Goal: Subscribe to service/newsletter: Subscribe to service/newsletter

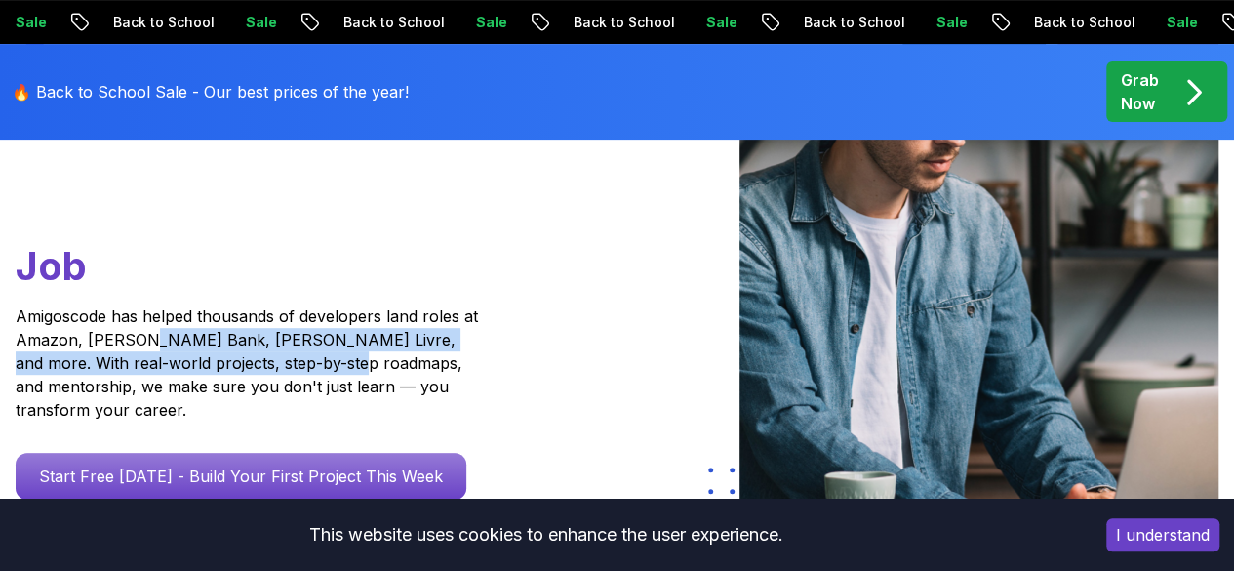
click at [191, 381] on p "Amigoscode has helped thousands of developers land roles at Amazon, [PERSON_NAM…" at bounding box center [250, 362] width 468 height 117
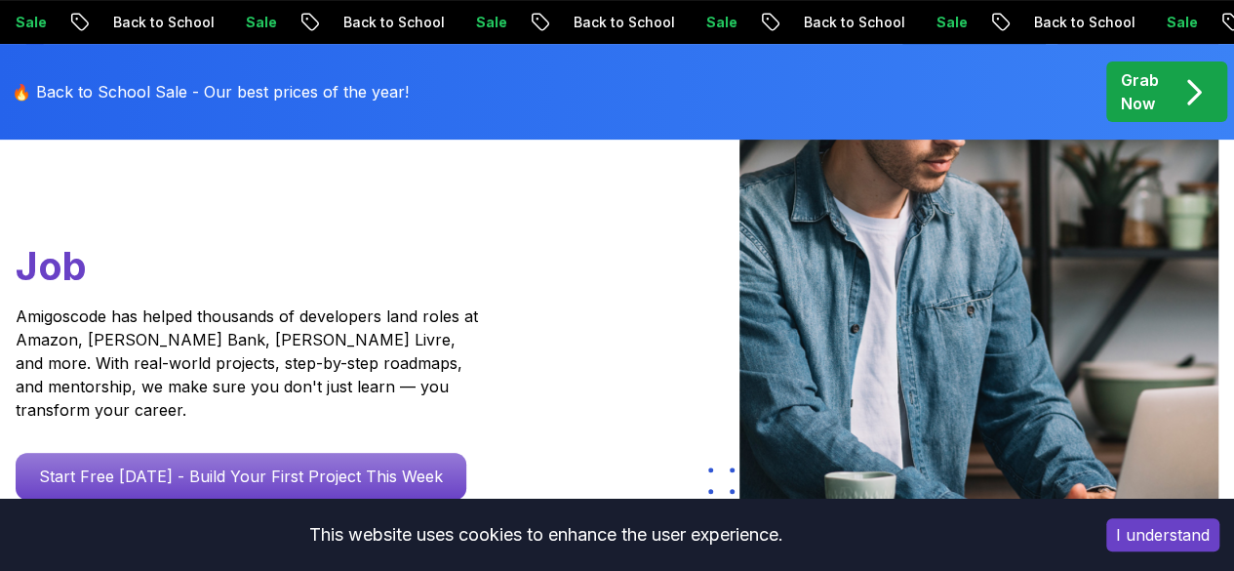
click at [365, 409] on p "Amigoscode has helped thousands of developers land roles at Amazon, [PERSON_NAM…" at bounding box center [250, 362] width 468 height 117
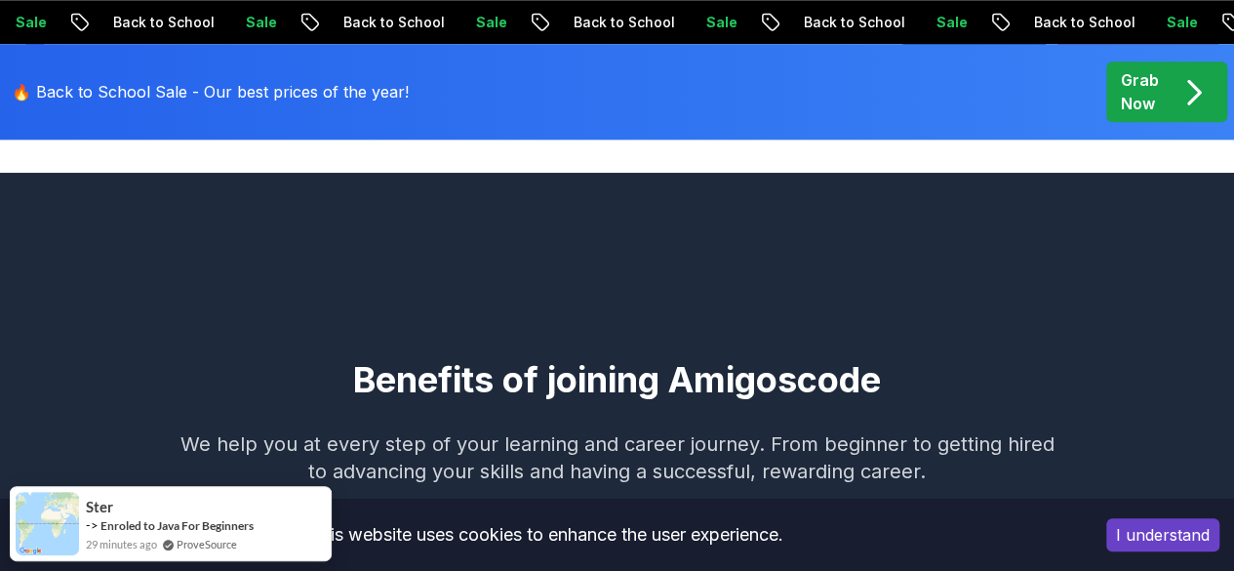
scroll to position [1059, 0]
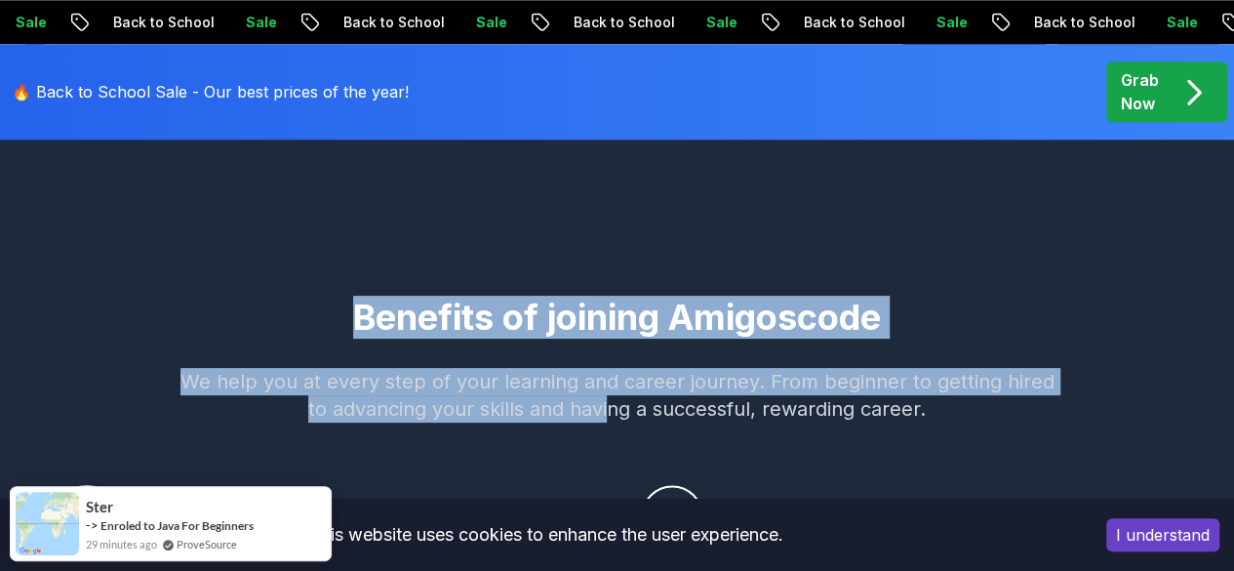
drag, startPoint x: 346, startPoint y: 303, endPoint x: 610, endPoint y: 421, distance: 288.7
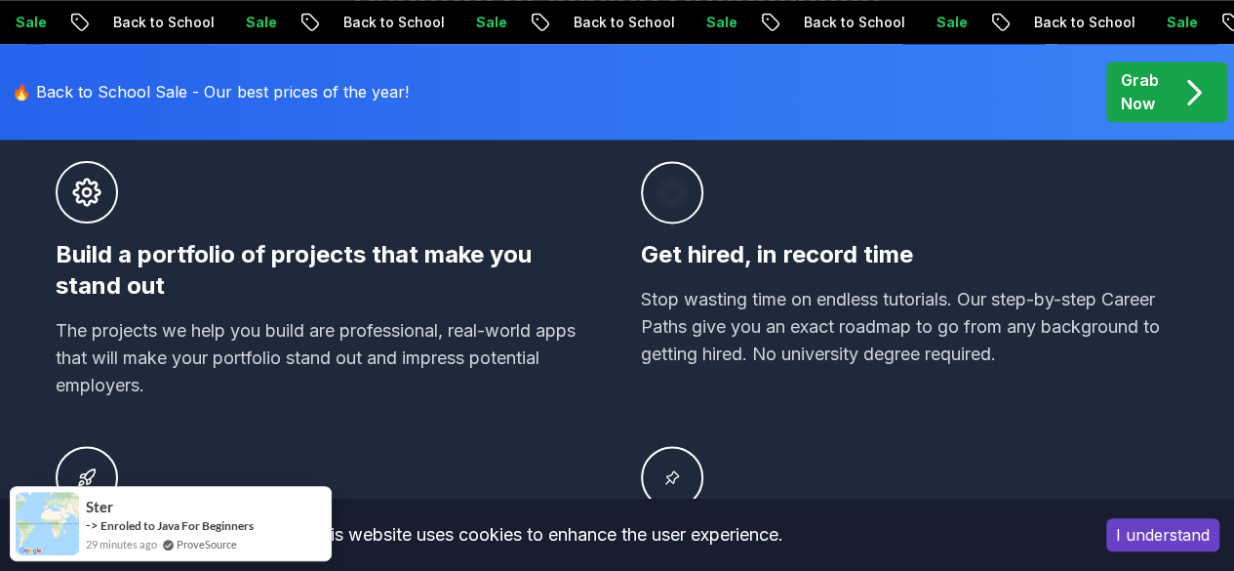
scroll to position [1397, 0]
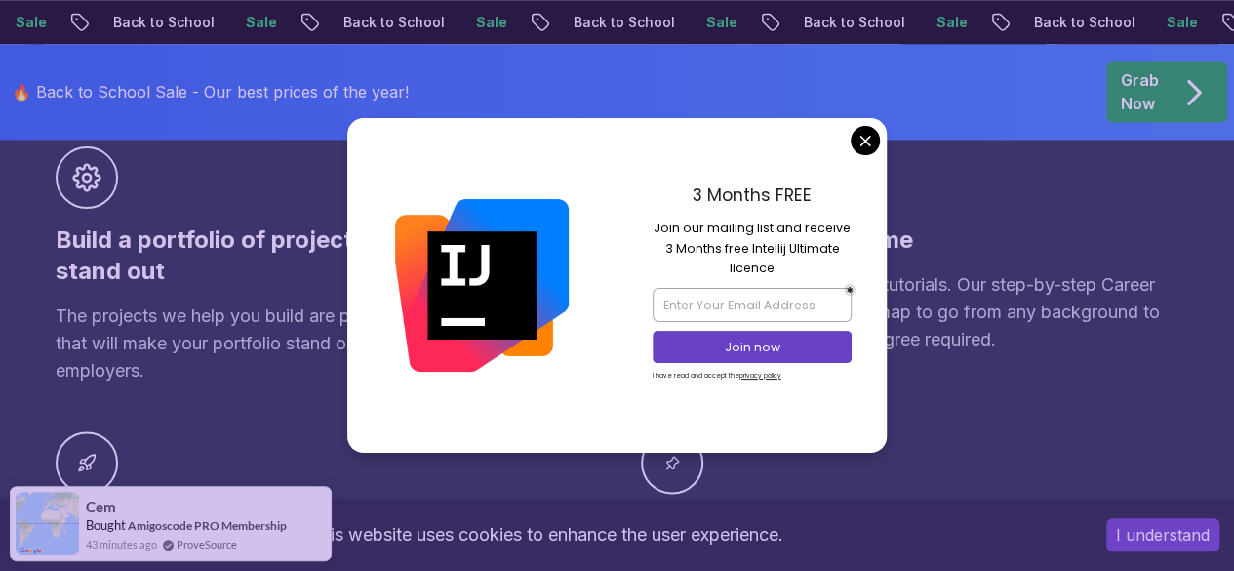
drag, startPoint x: 698, startPoint y: 198, endPoint x: 864, endPoint y: 266, distance: 180.3
click at [864, 266] on div "3 Months FREE Join our mailing list and receive 3 Months free Intellij Ultimate…" at bounding box center [753, 285] width 270 height 334
click at [760, 209] on div "3 Months FREE" at bounding box center [752, 200] width 199 height 36
drag, startPoint x: 746, startPoint y: 249, endPoint x: 853, endPoint y: 247, distance: 106.4
click at [853, 247] on div "3 Months FREE Join our mailing list and receive 3 Months free Intellij Ultimate…" at bounding box center [753, 285] width 270 height 334
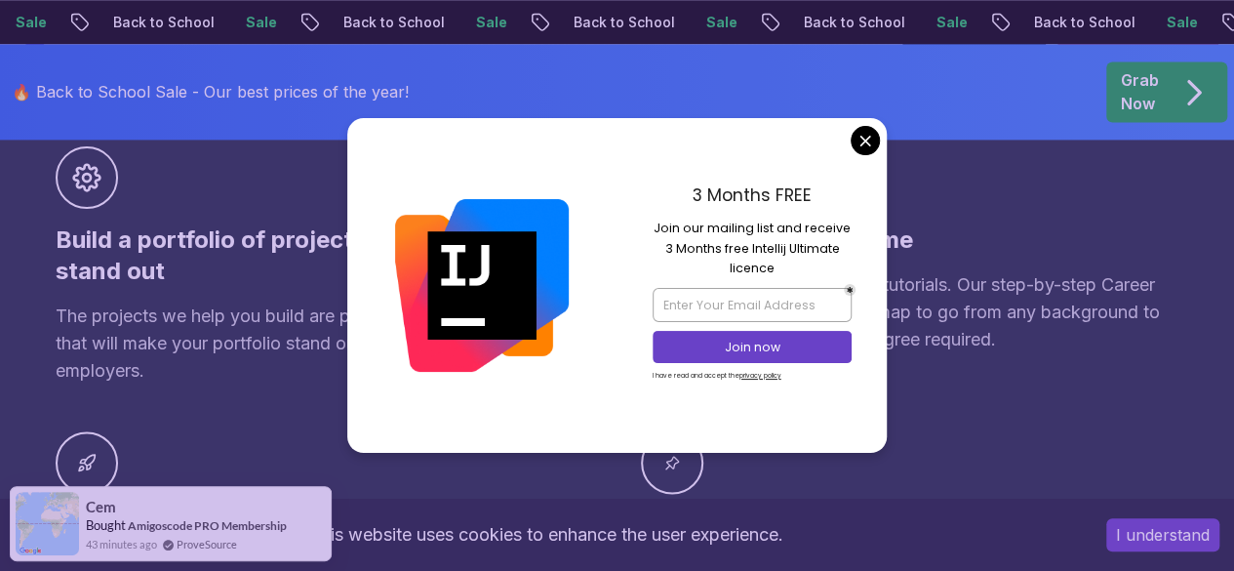
click at [784, 253] on p "Join our mailing list and receive 3 Months free Intellij Ultimate licence" at bounding box center [752, 249] width 199 height 60
click at [753, 295] on input "email" at bounding box center [752, 304] width 199 height 33
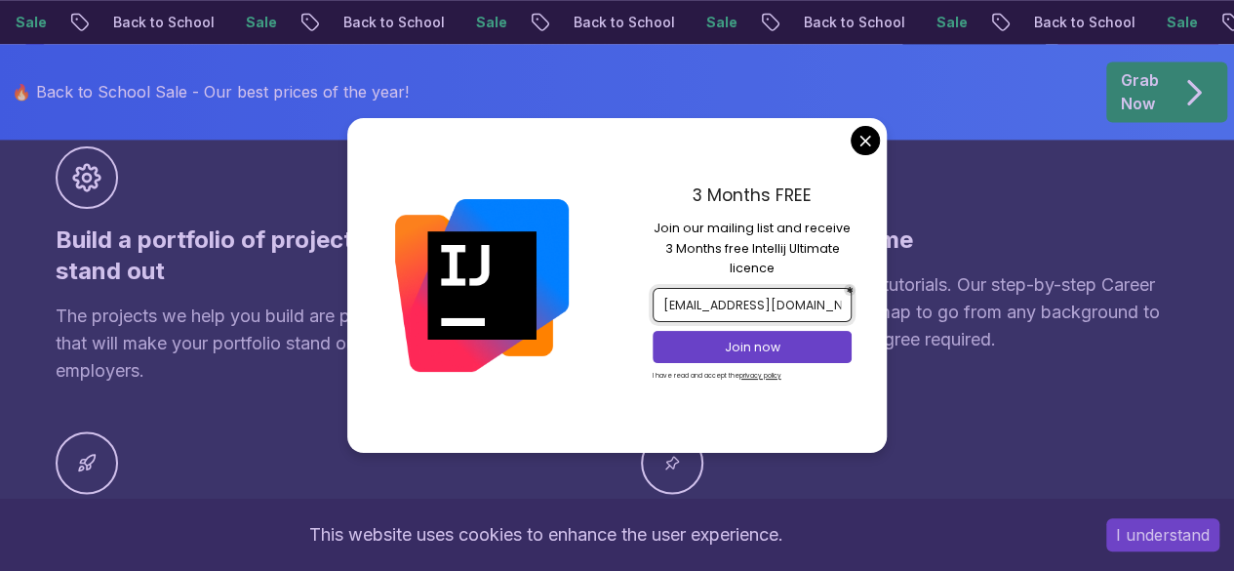
scroll to position [0, 0]
type input "[EMAIL_ADDRESS][DOMAIN_NAME]"
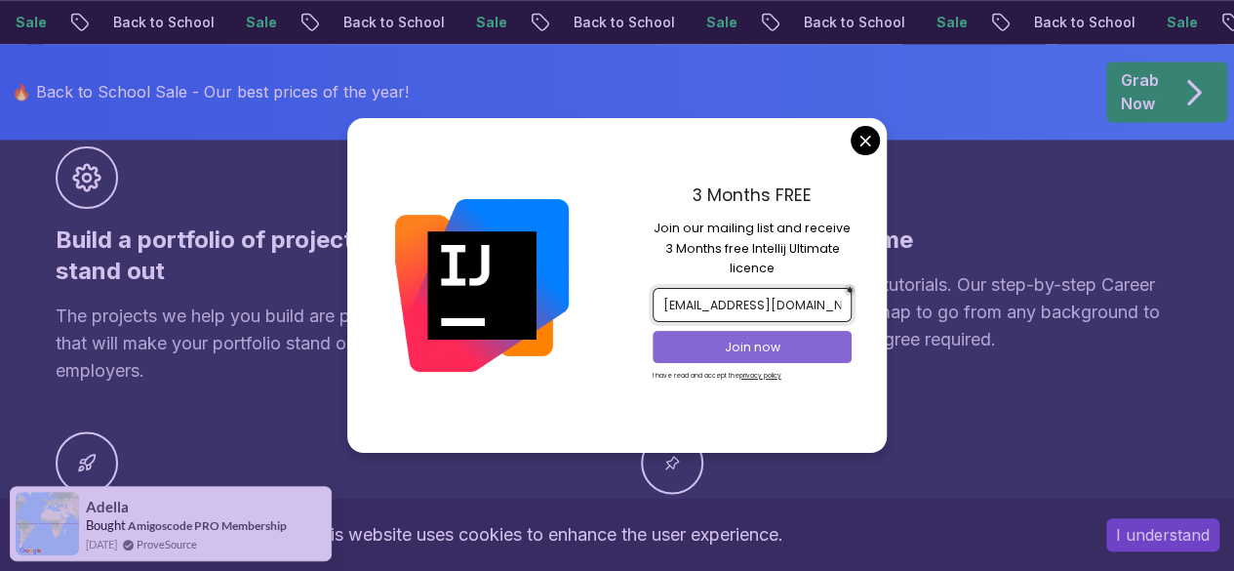
click at [725, 352] on p "Join now" at bounding box center [752, 348] width 162 height 18
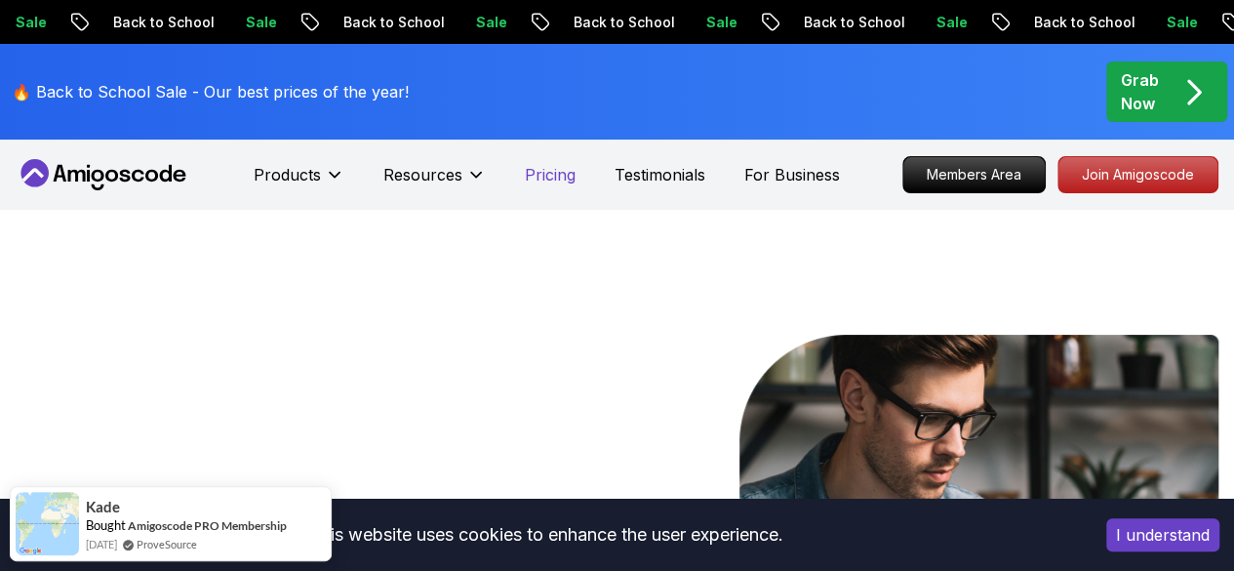
click at [562, 169] on p "Pricing" at bounding box center [550, 174] width 51 height 23
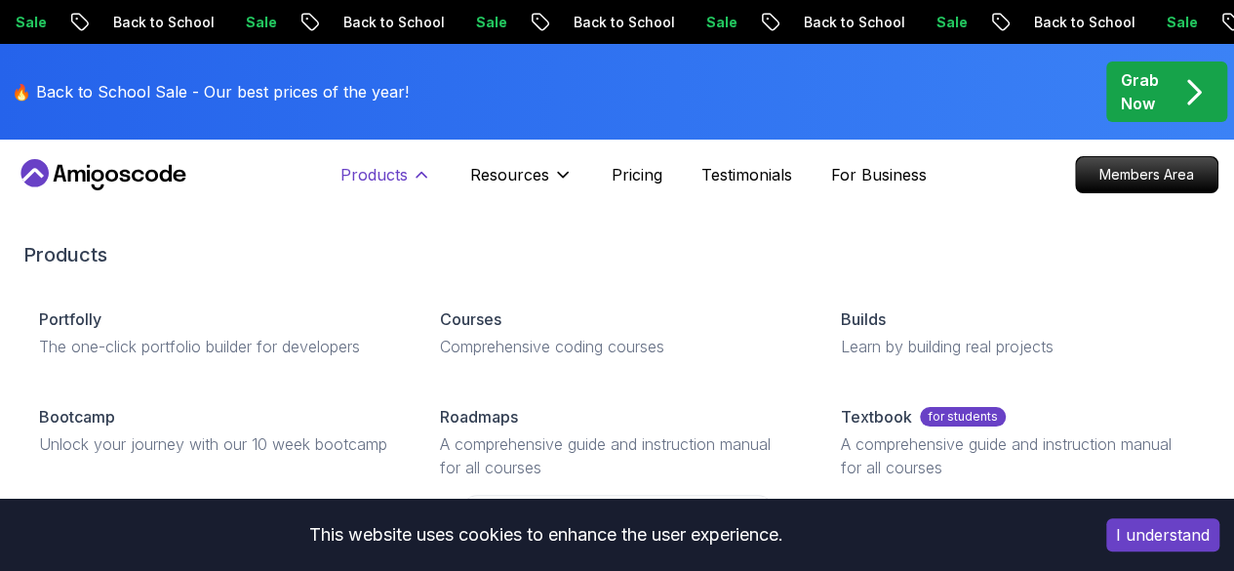
click at [416, 173] on icon at bounding box center [422, 175] width 20 height 20
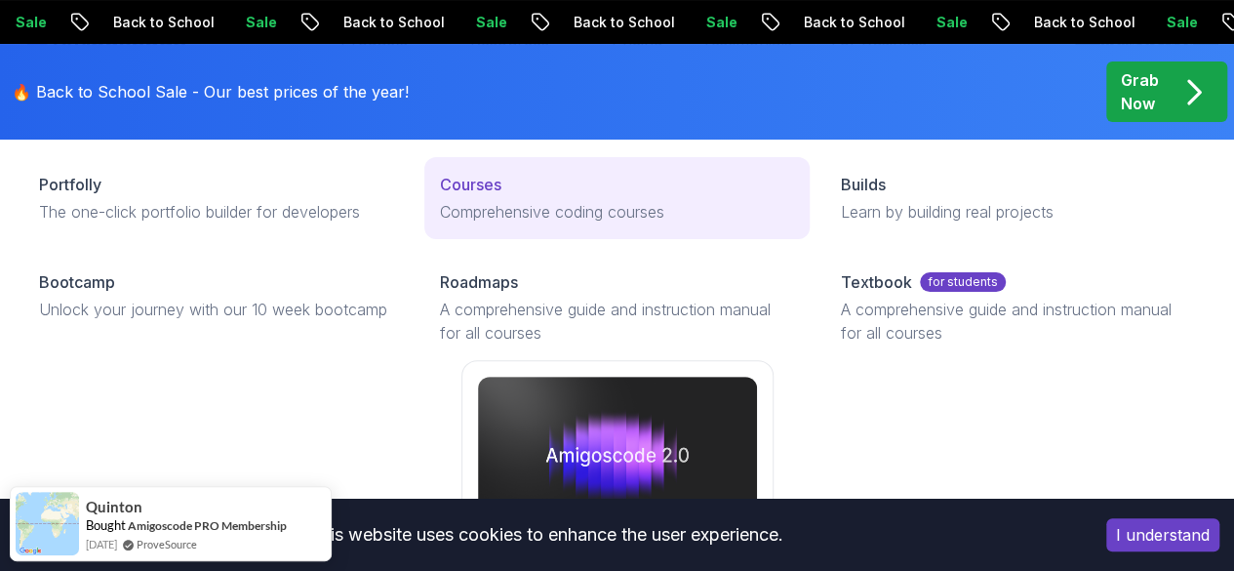
scroll to position [136, 0]
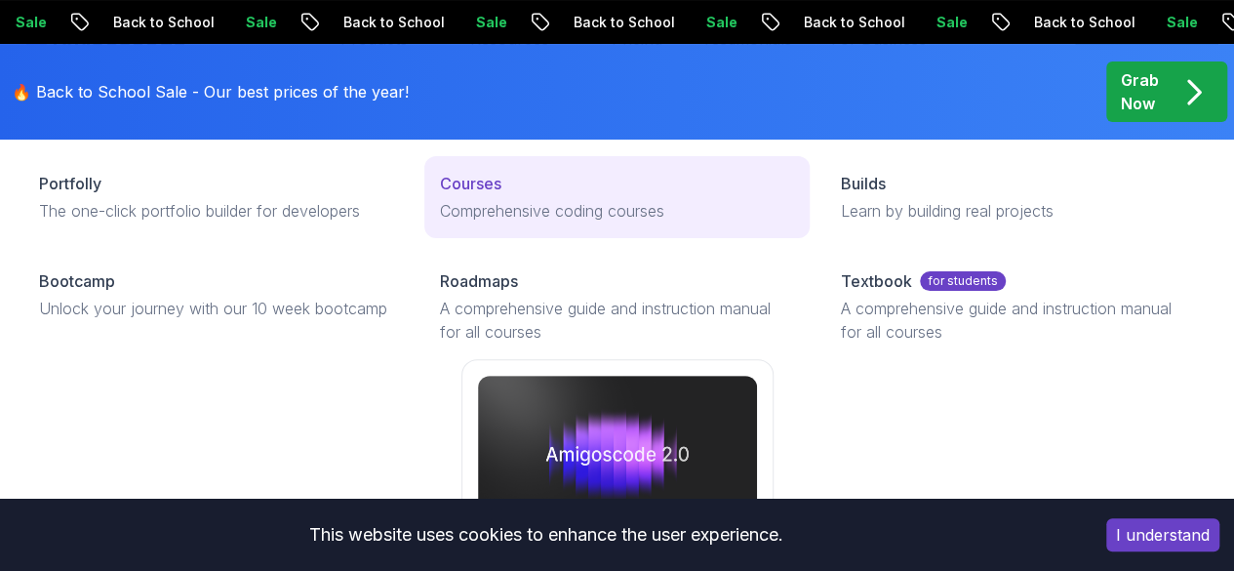
click at [440, 222] on p "Comprehensive coding courses" at bounding box center [617, 210] width 354 height 23
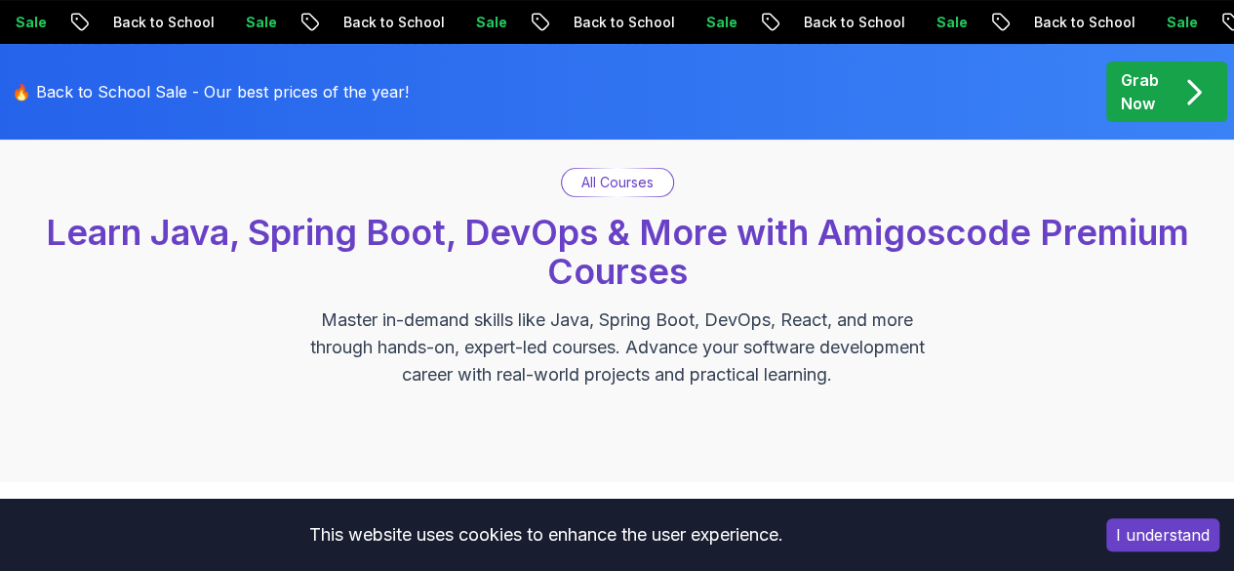
scroll to position [202, 0]
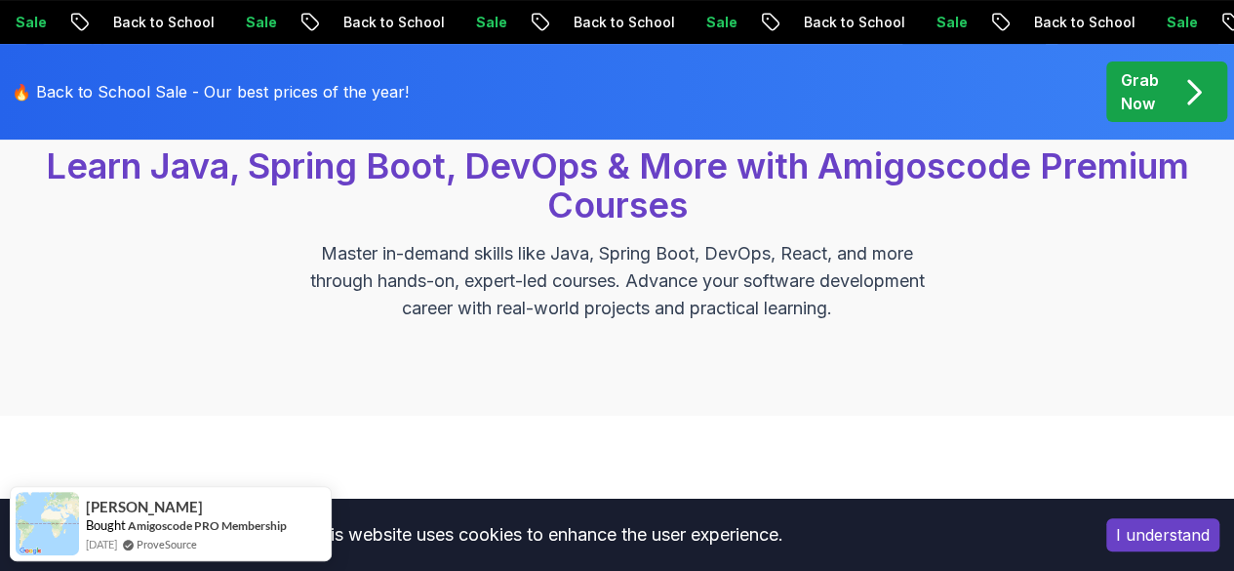
click at [1130, 534] on button "I understand" at bounding box center [1162, 534] width 113 height 33
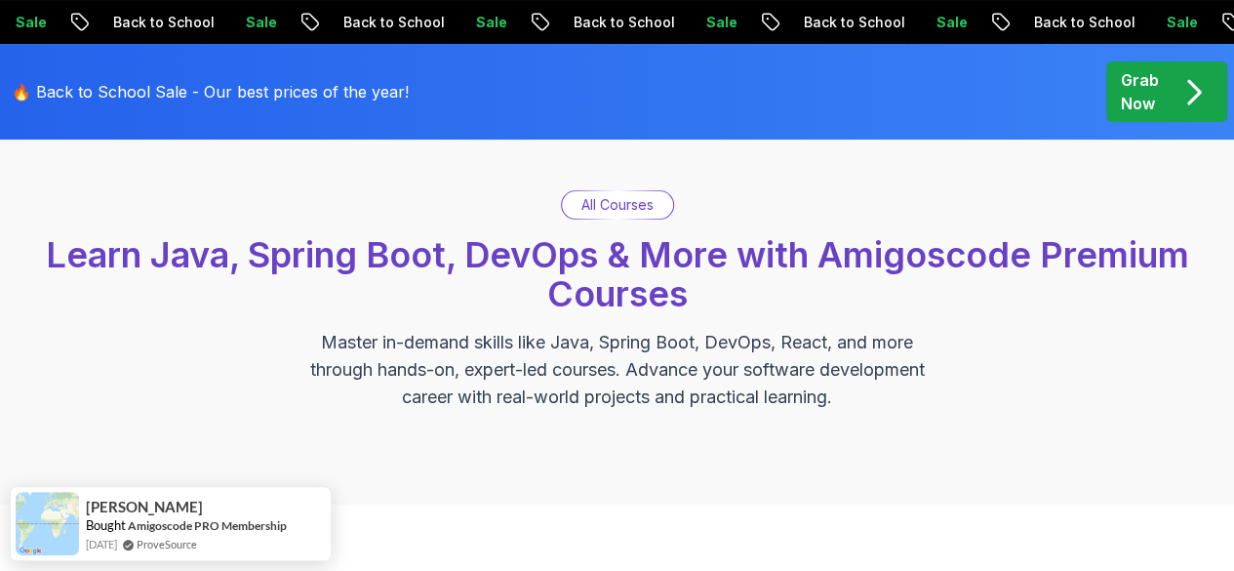
scroll to position [112, 0]
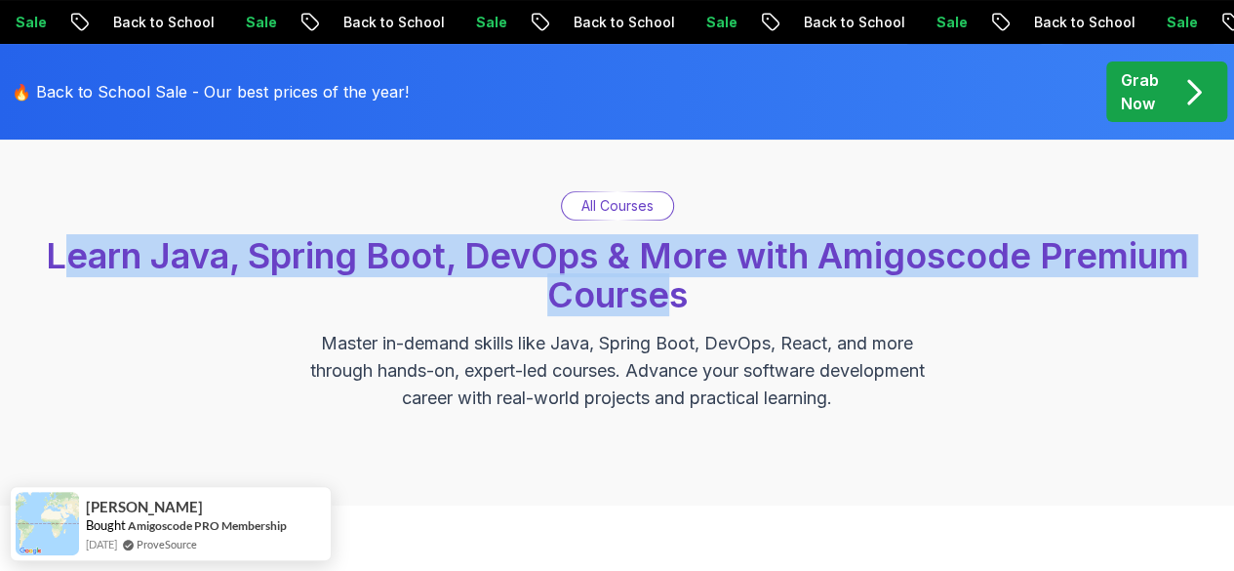
drag, startPoint x: 53, startPoint y: 257, endPoint x: 692, endPoint y: 303, distance: 640.7
click at [692, 303] on h2 "Learn Java, Spring Boot, DevOps & More with Amigoscode Premium Courses" at bounding box center [617, 275] width 1215 height 78
click at [794, 266] on span "Learn Java, Spring Boot, DevOps & More with Amigoscode Premium Courses" at bounding box center [617, 275] width 1143 height 82
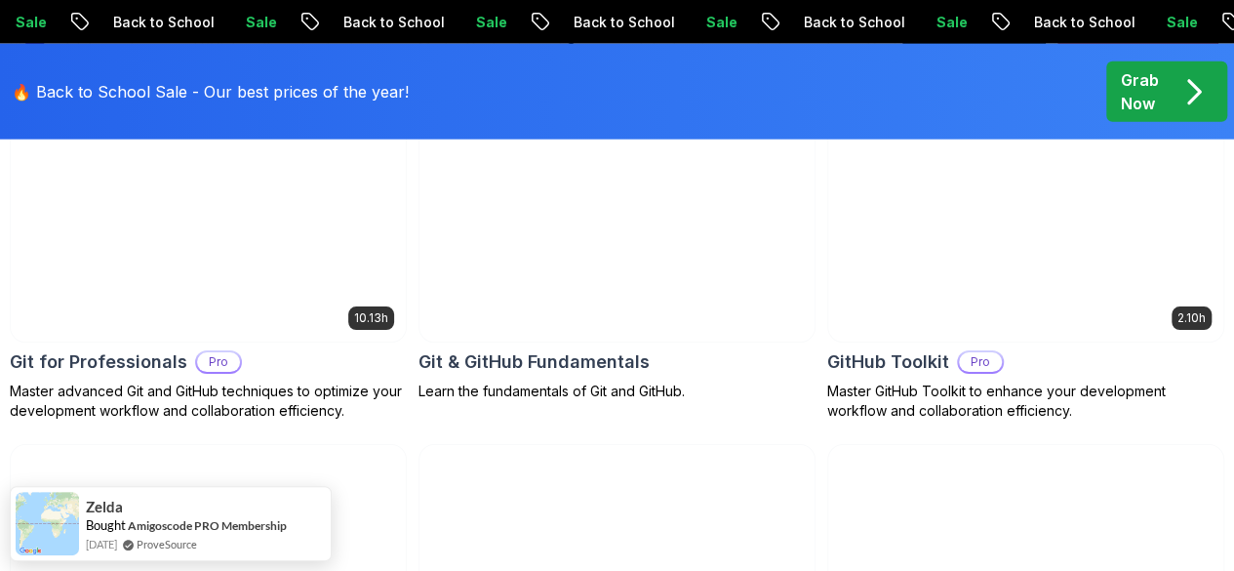
scroll to position [2366, 0]
